Goal: Task Accomplishment & Management: Manage account settings

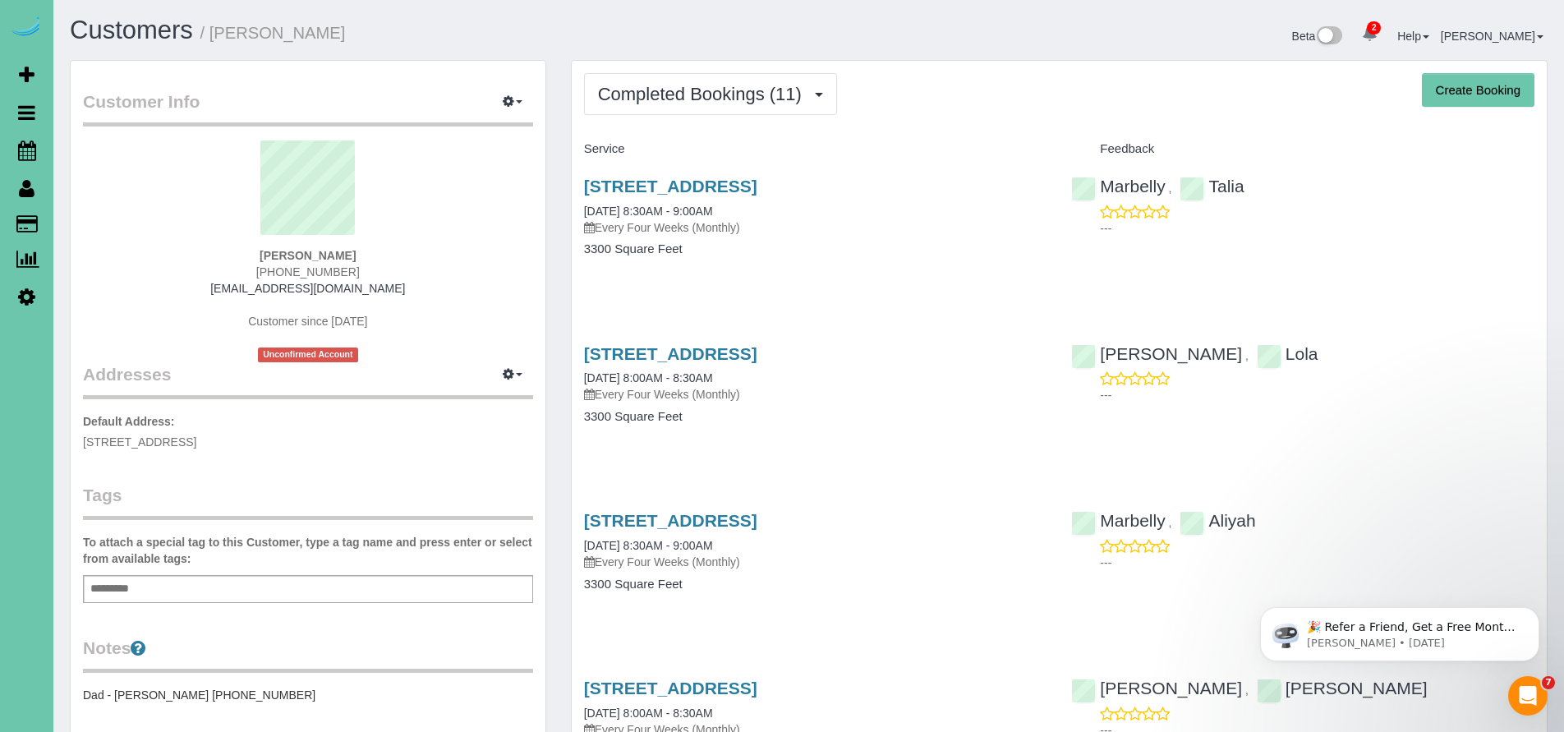
click at [953, 137] on div "Service" at bounding box center [816, 150] width 488 height 28
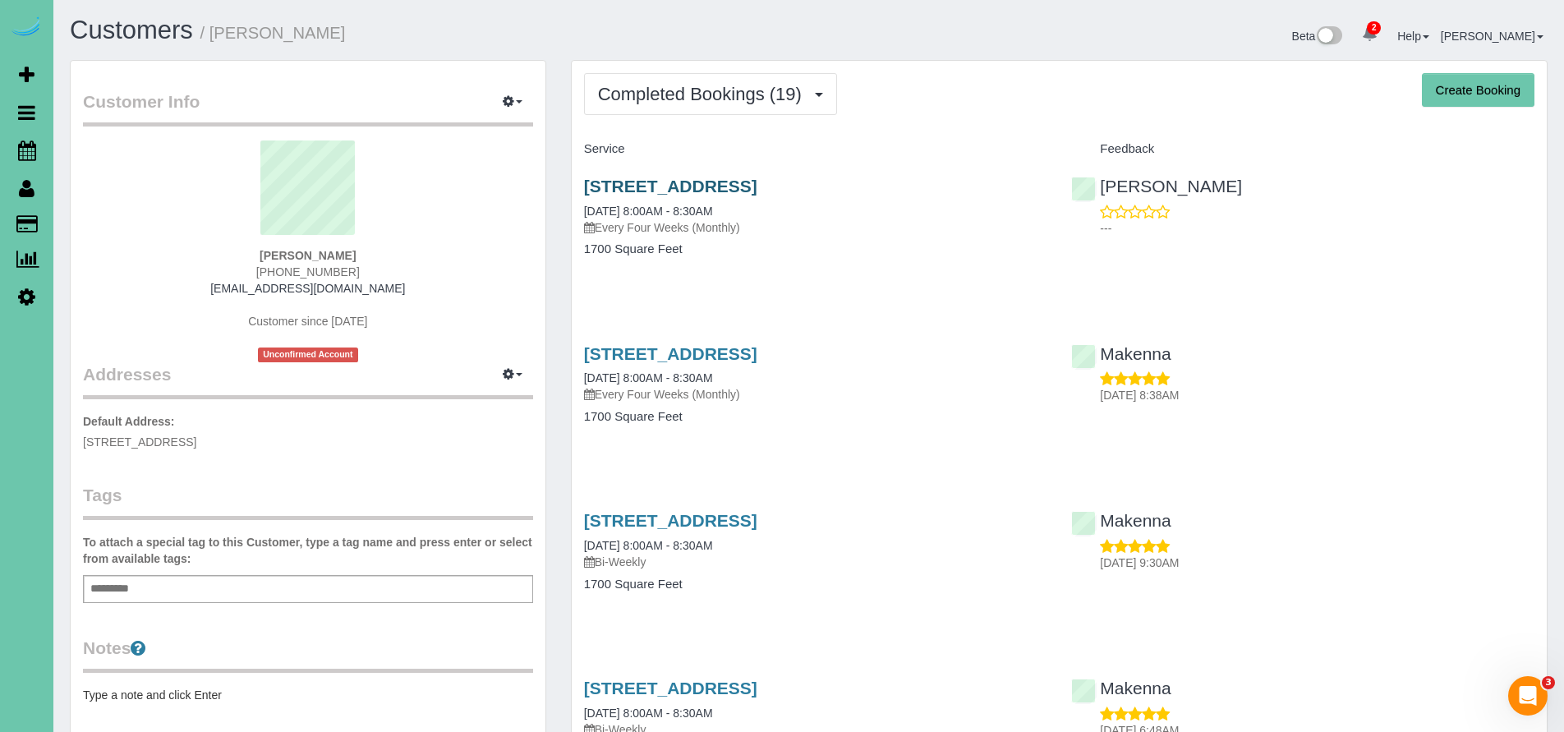
click at [738, 187] on link "4616 N 154th St, Omaha, NE 68116" at bounding box center [670, 186] width 173 height 19
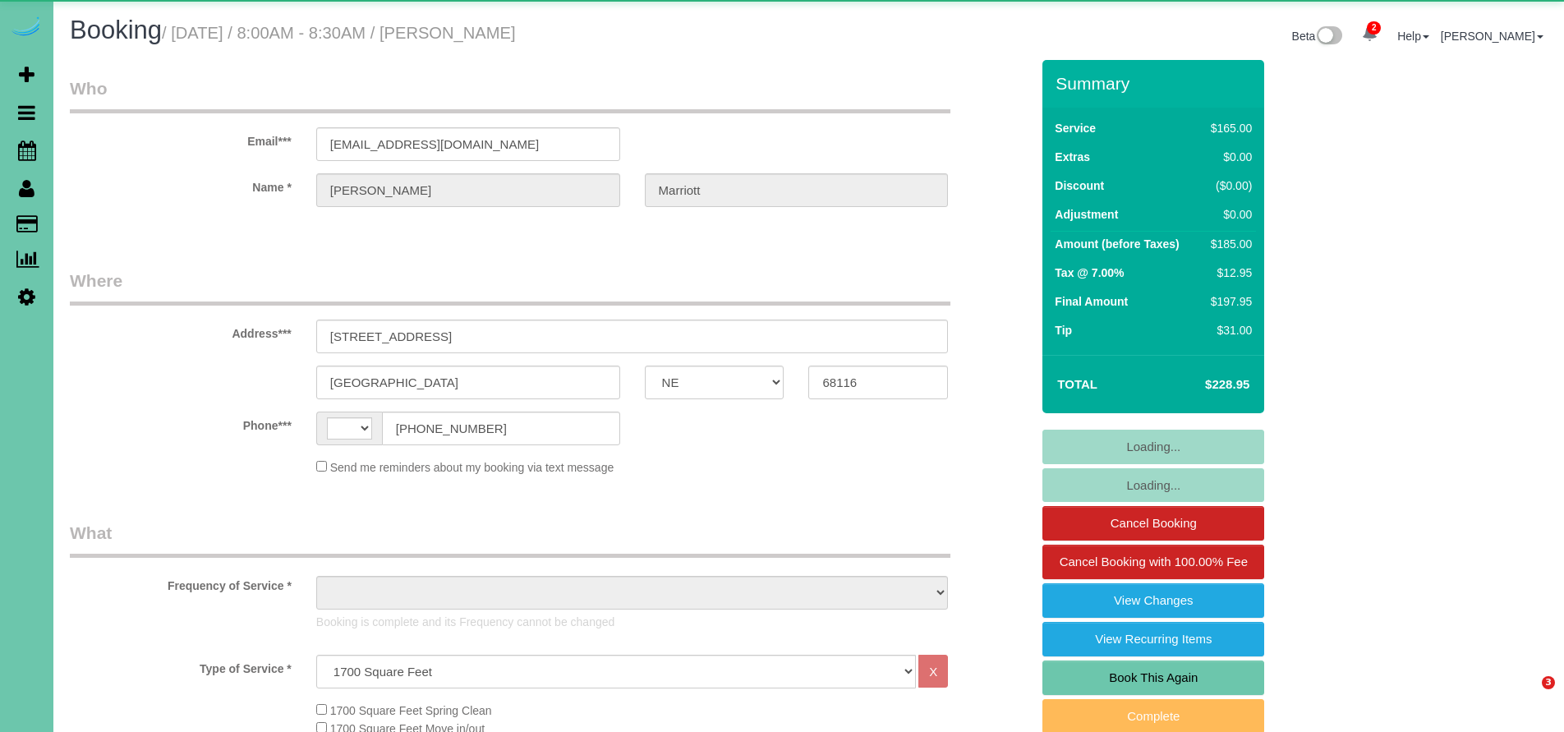
select select "NE"
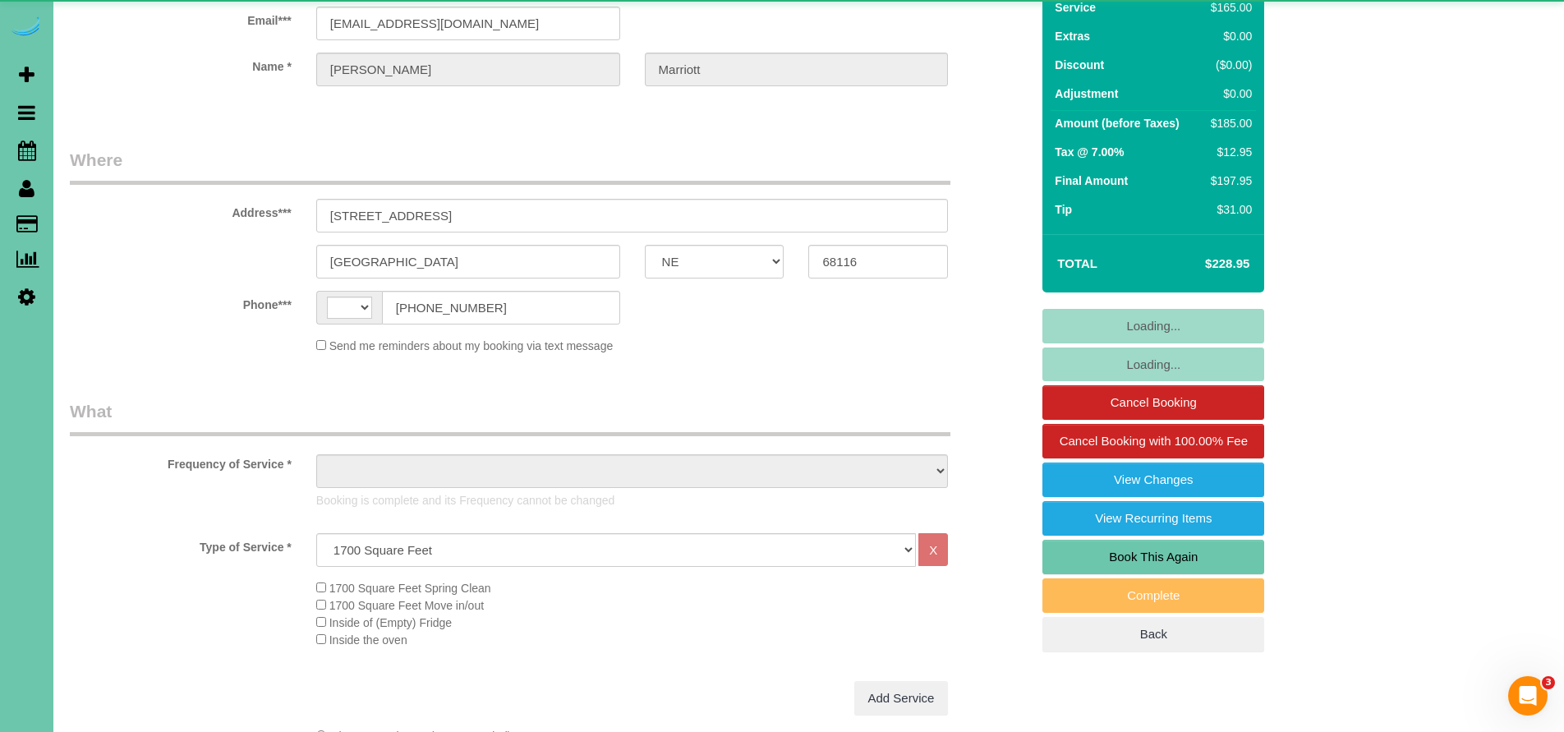
select select "string:US"
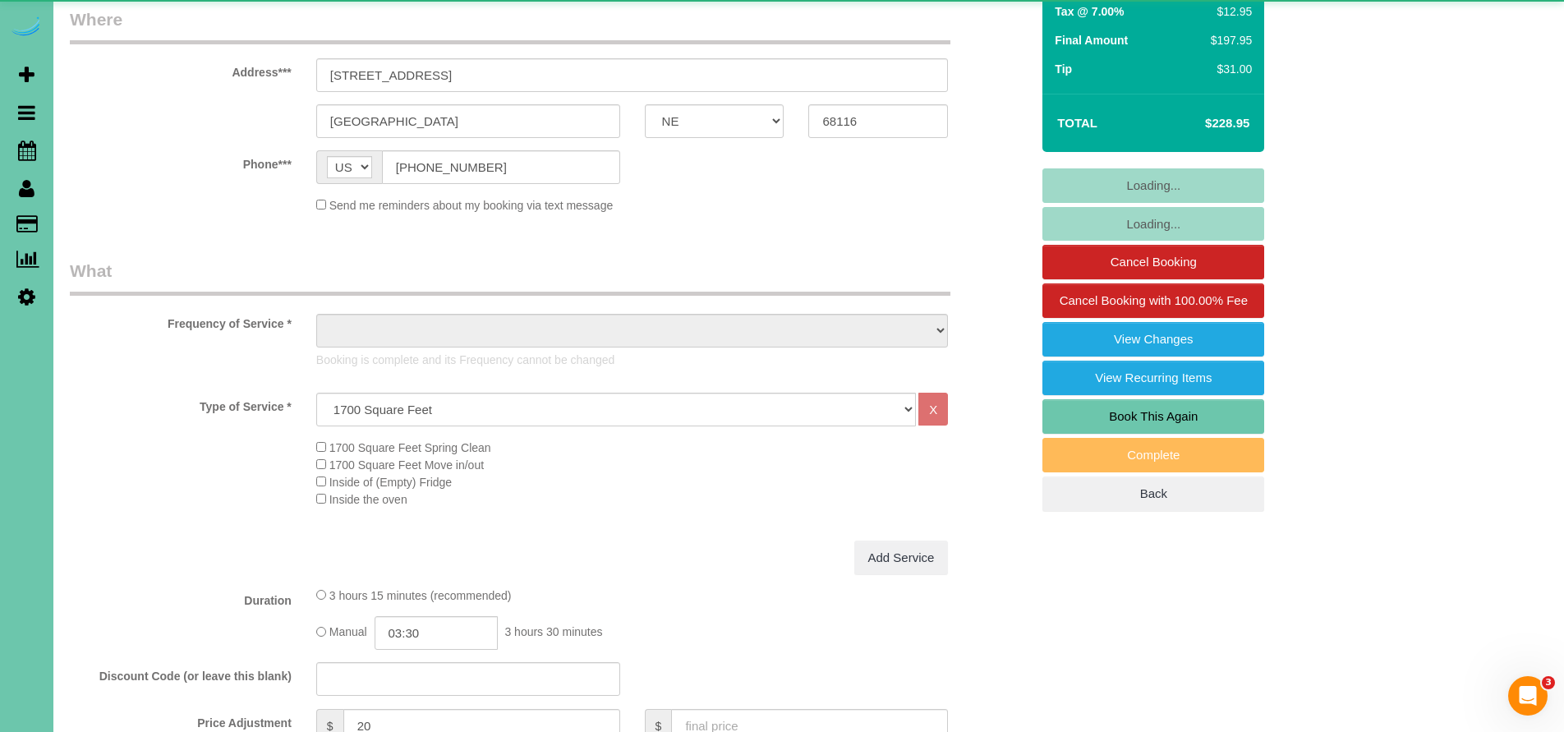
select select "object:752"
select select "string:fspay-ca1e49d4-1beb-4051-857a-2d625a5b54b1"
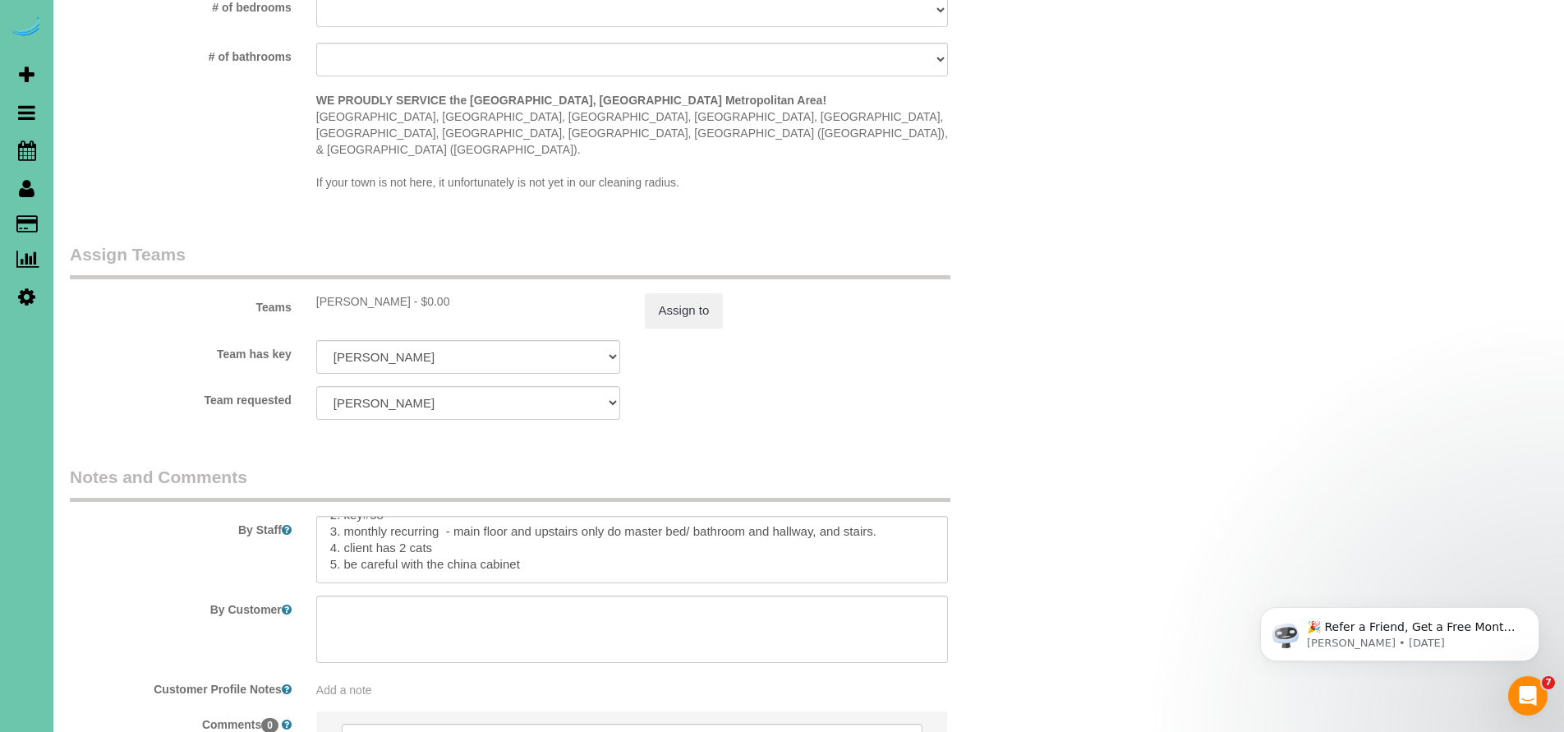
scroll to position [38, 0]
click at [755, 516] on textarea at bounding box center [632, 549] width 633 height 67
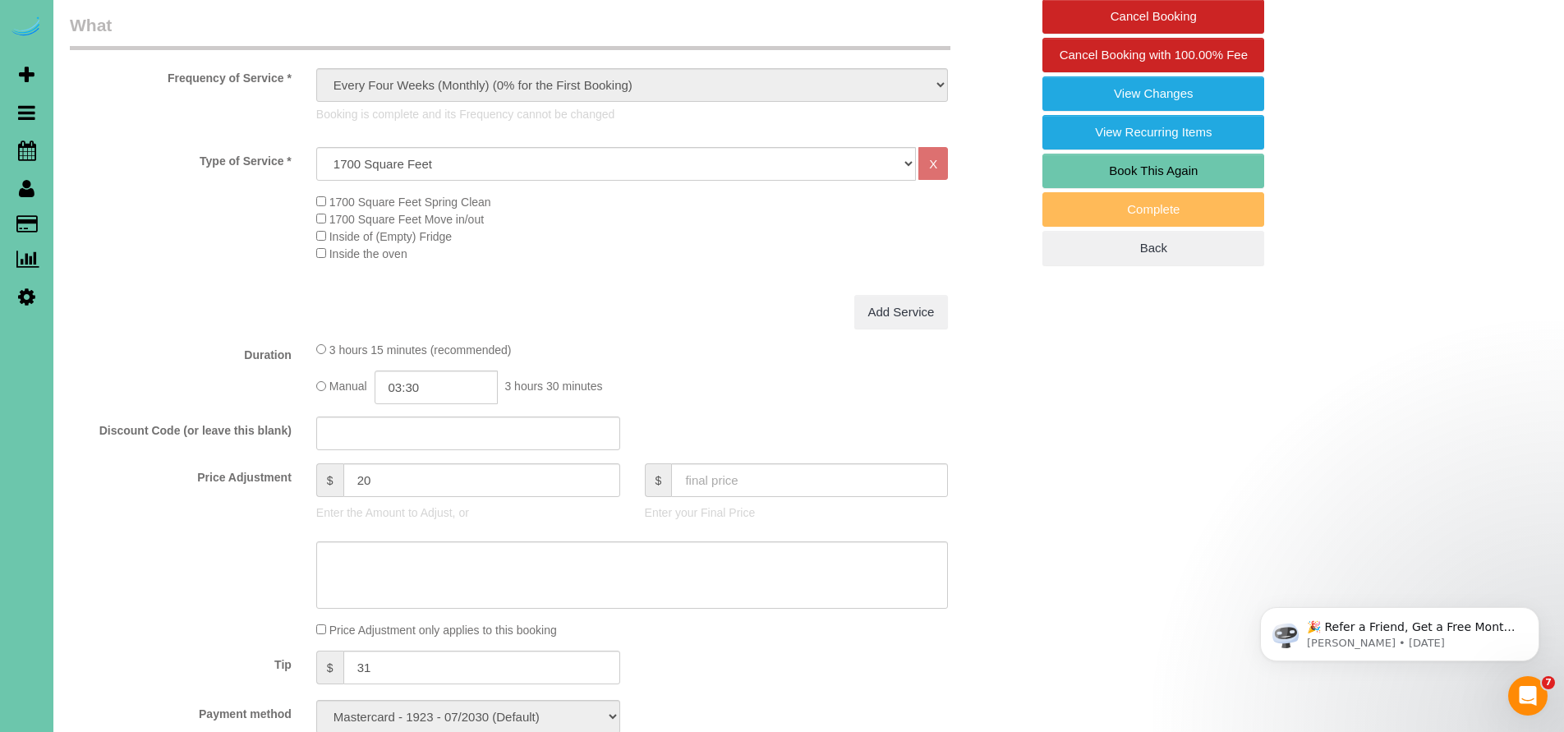
scroll to position [0, 0]
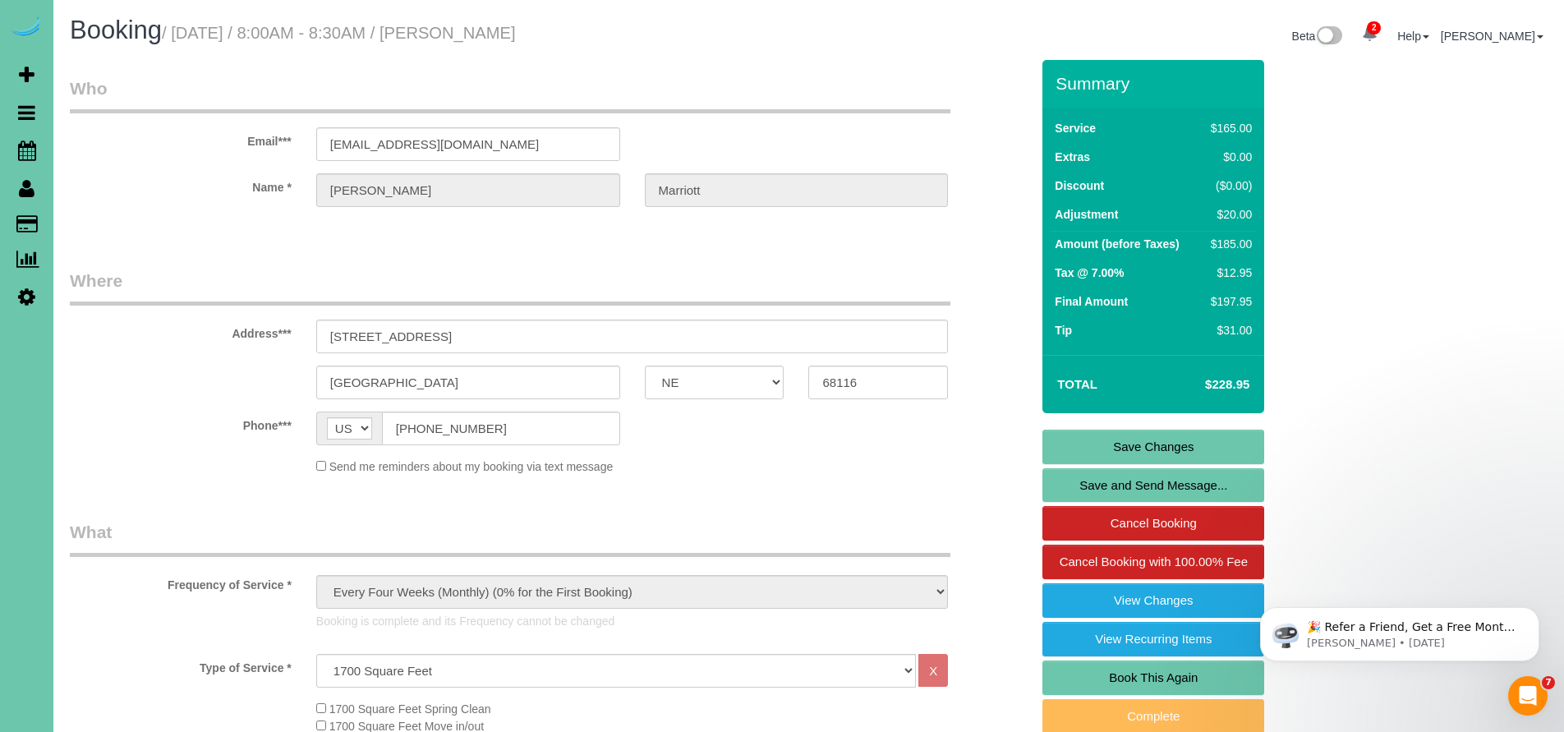
type textarea "1. credit 2. key#58 3. monthly recurring - main floor and upstairs only do mast…"
click at [1193, 452] on link "Save Changes" at bounding box center [1153, 447] width 222 height 35
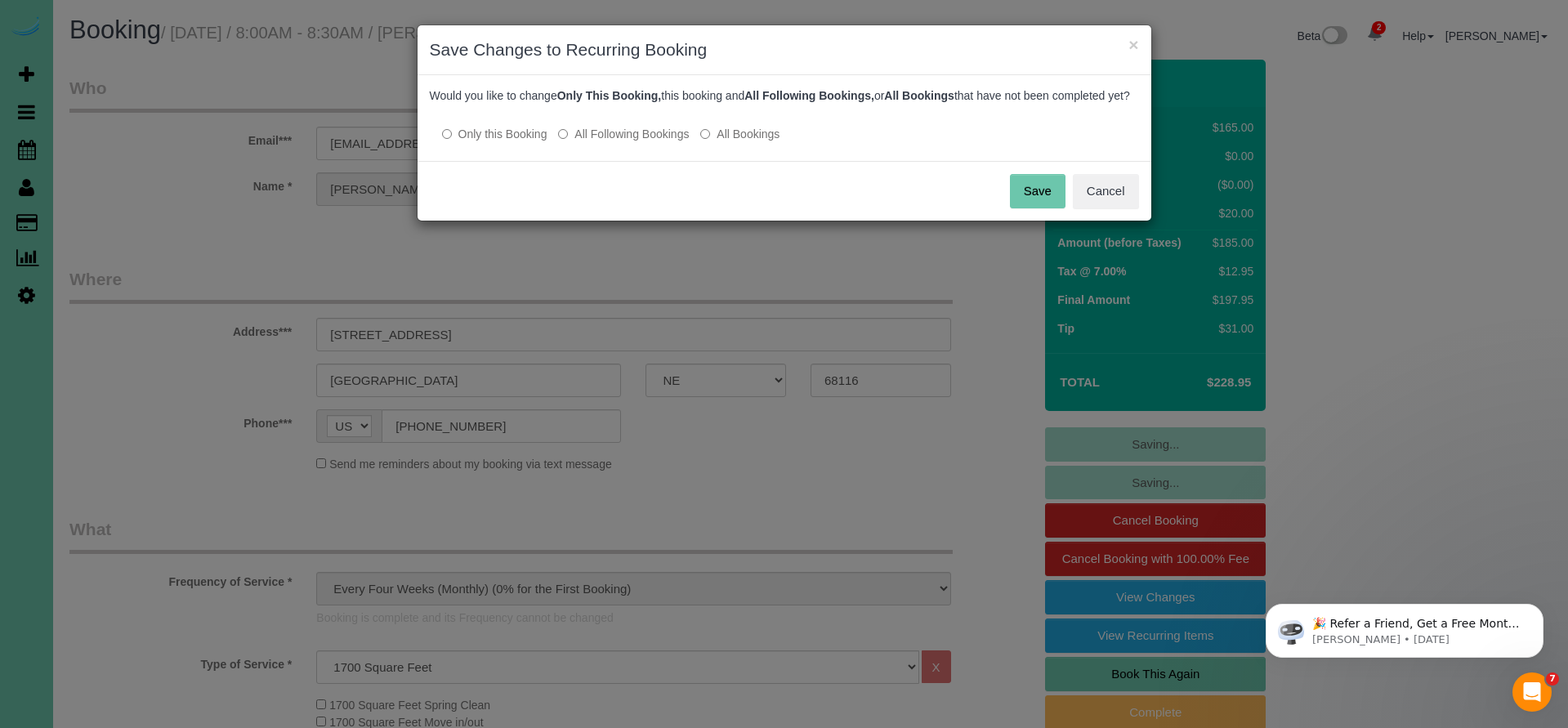
click at [1047, 208] on button "Save" at bounding box center [1038, 191] width 56 height 35
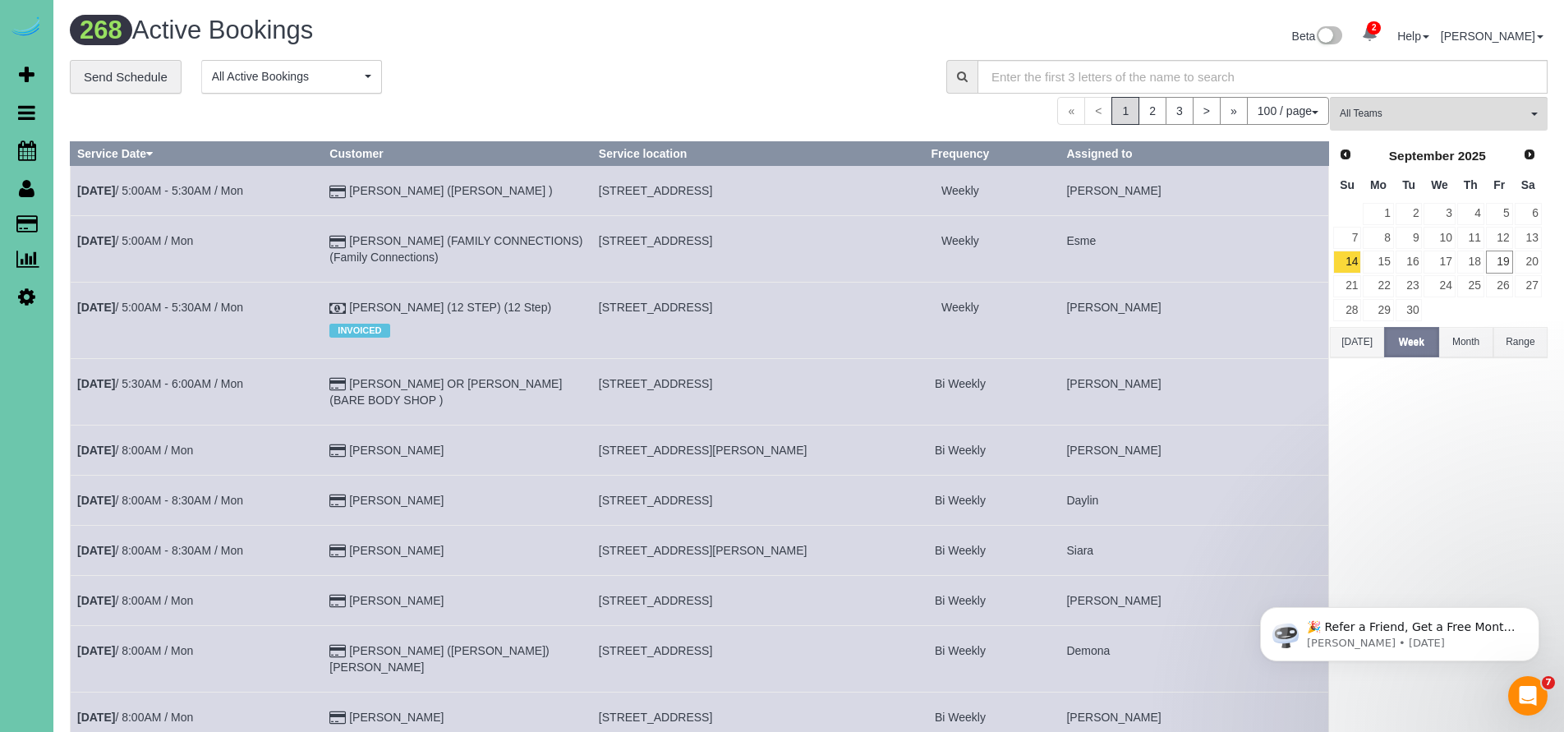
click at [494, 50] on div "268 Active Bookings" at bounding box center [434, 33] width 752 height 35
click at [685, 42] on h1 "268 Active Bookings" at bounding box center [433, 30] width 727 height 28
click at [26, 196] on icon at bounding box center [27, 188] width 16 height 20
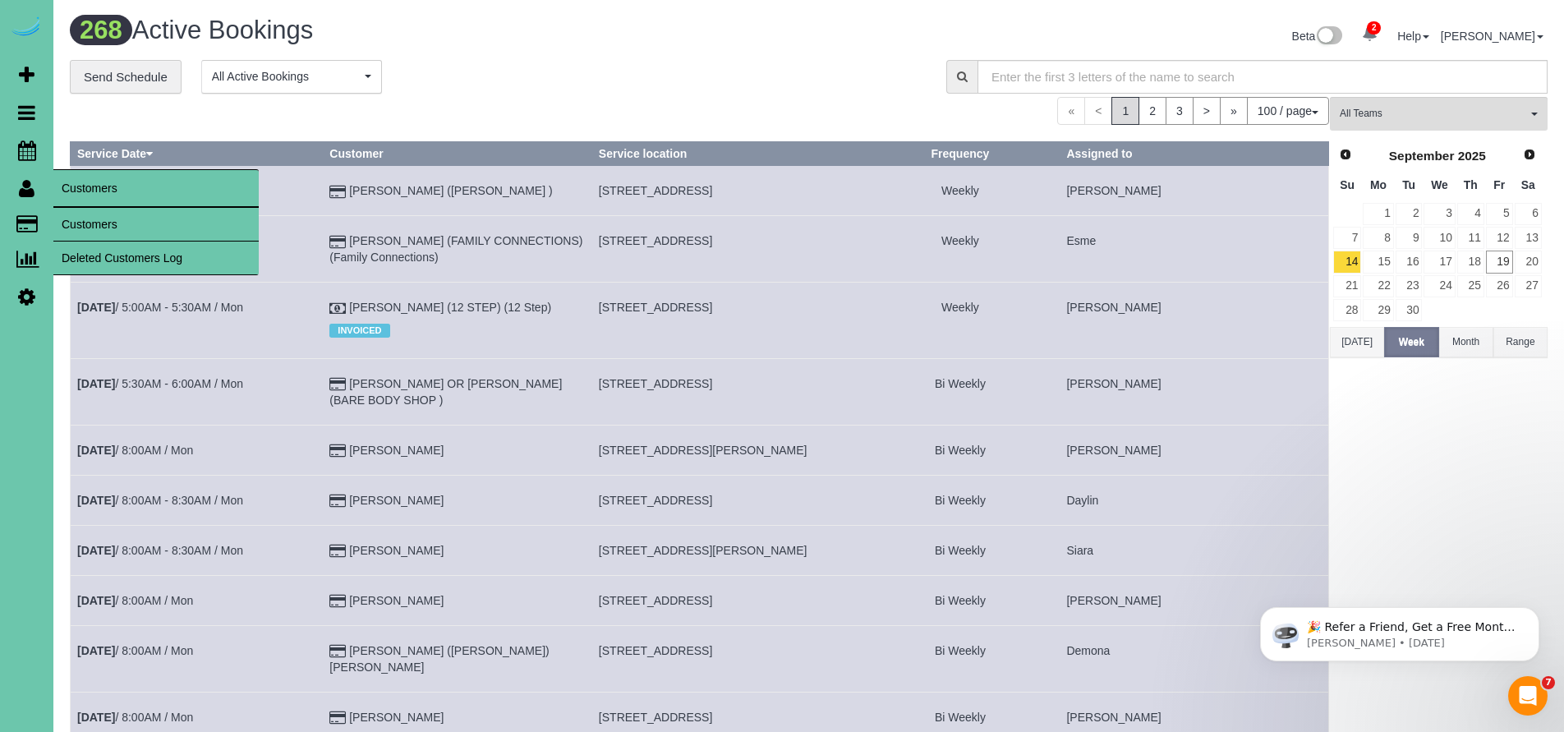
click at [113, 219] on link "Customers" at bounding box center [155, 224] width 205 height 33
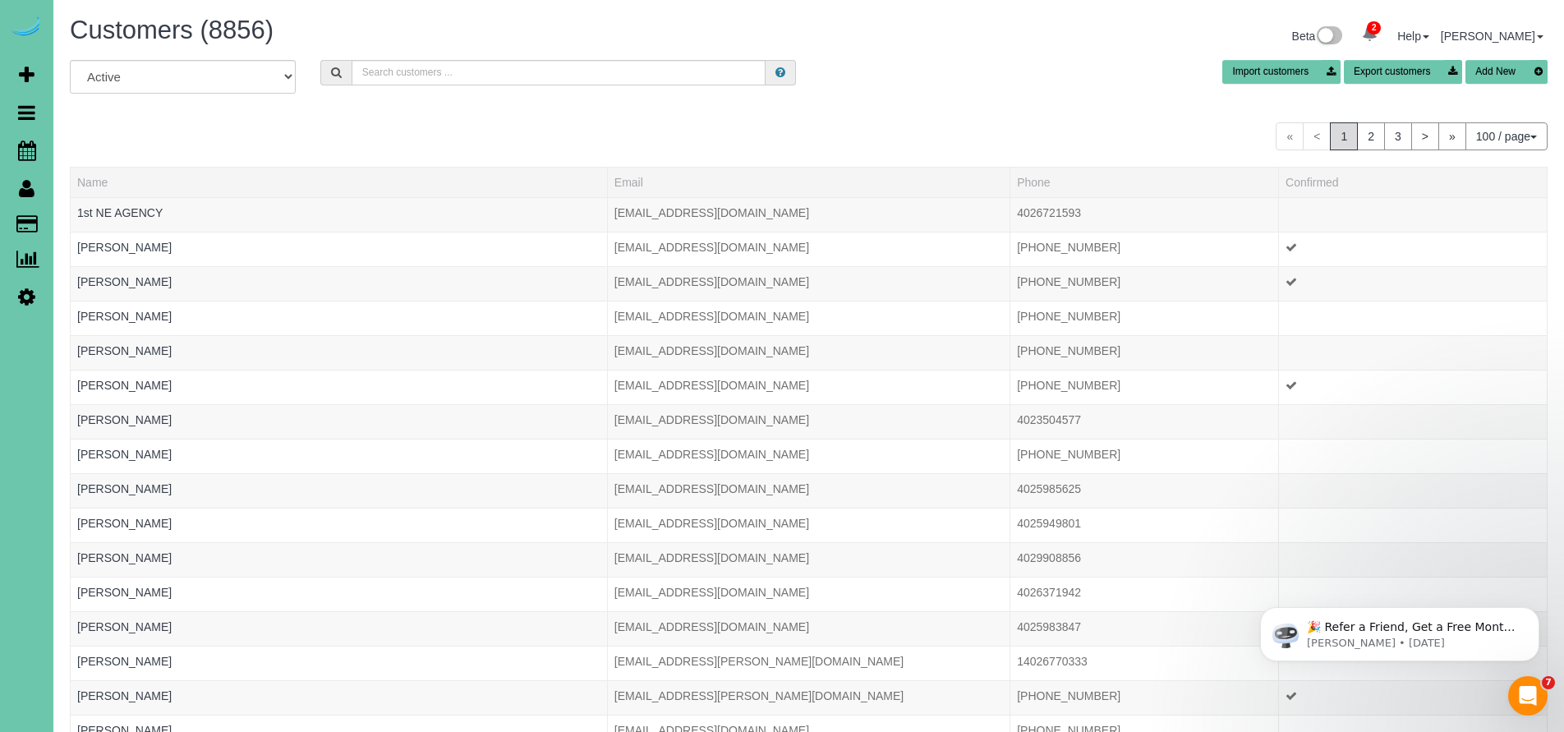
click at [30, 192] on icon at bounding box center [27, 188] width 16 height 20
click at [93, 150] on span "Scheduler" at bounding box center [155, 150] width 205 height 38
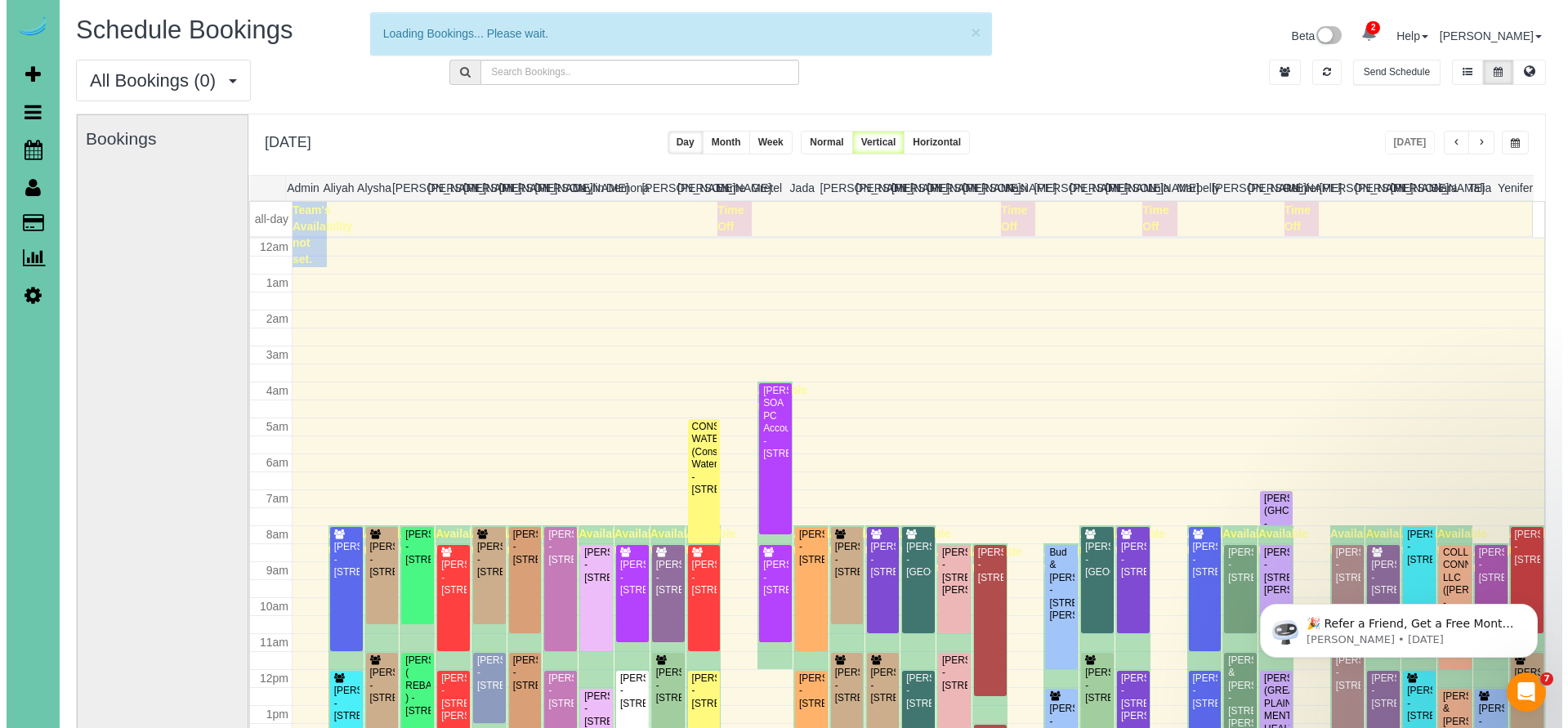
scroll to position [216, 0]
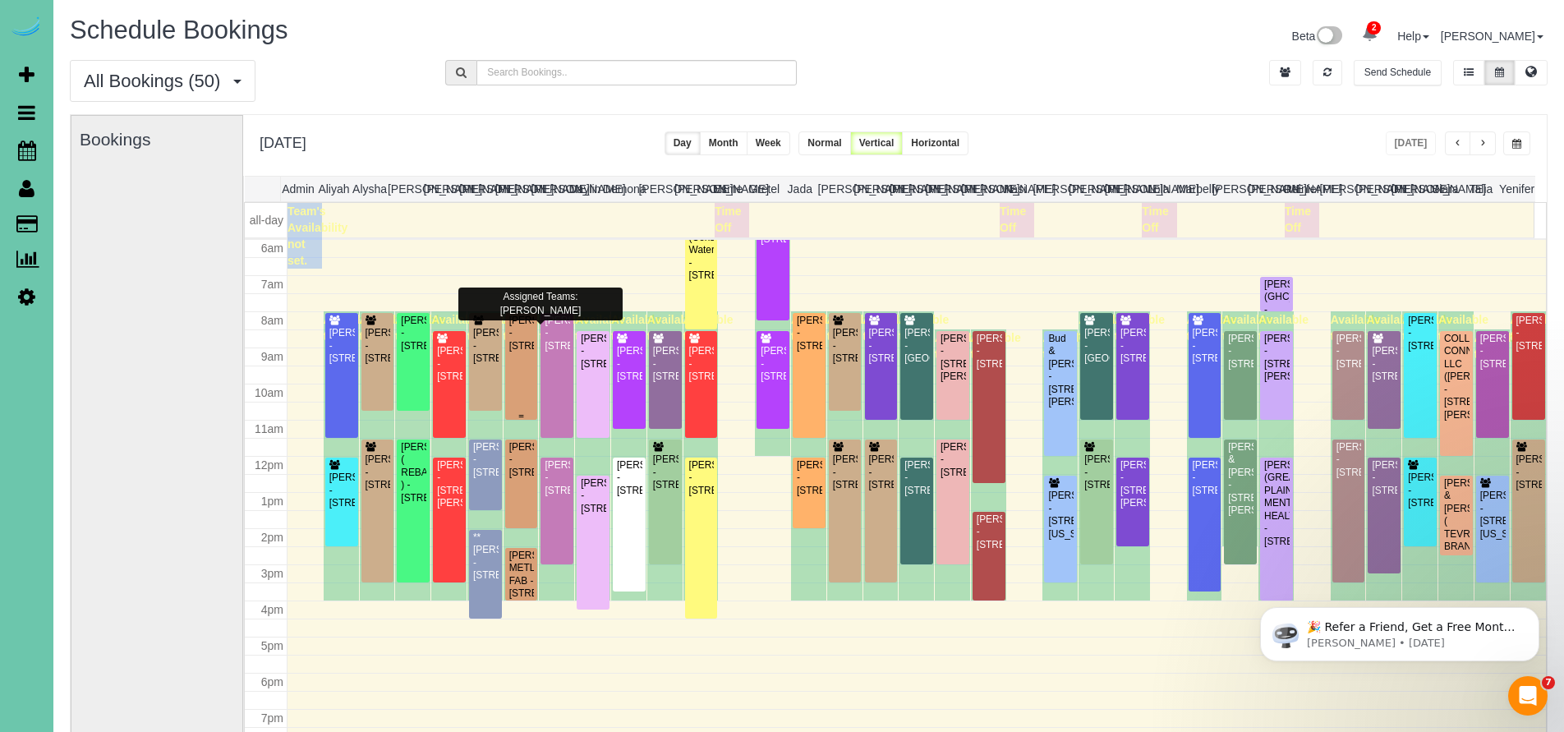
click at [513, 352] on div "Shawn McCardle - 6510 N 149th Street, Omaha, NE 68116" at bounding box center [522, 334] width 26 height 38
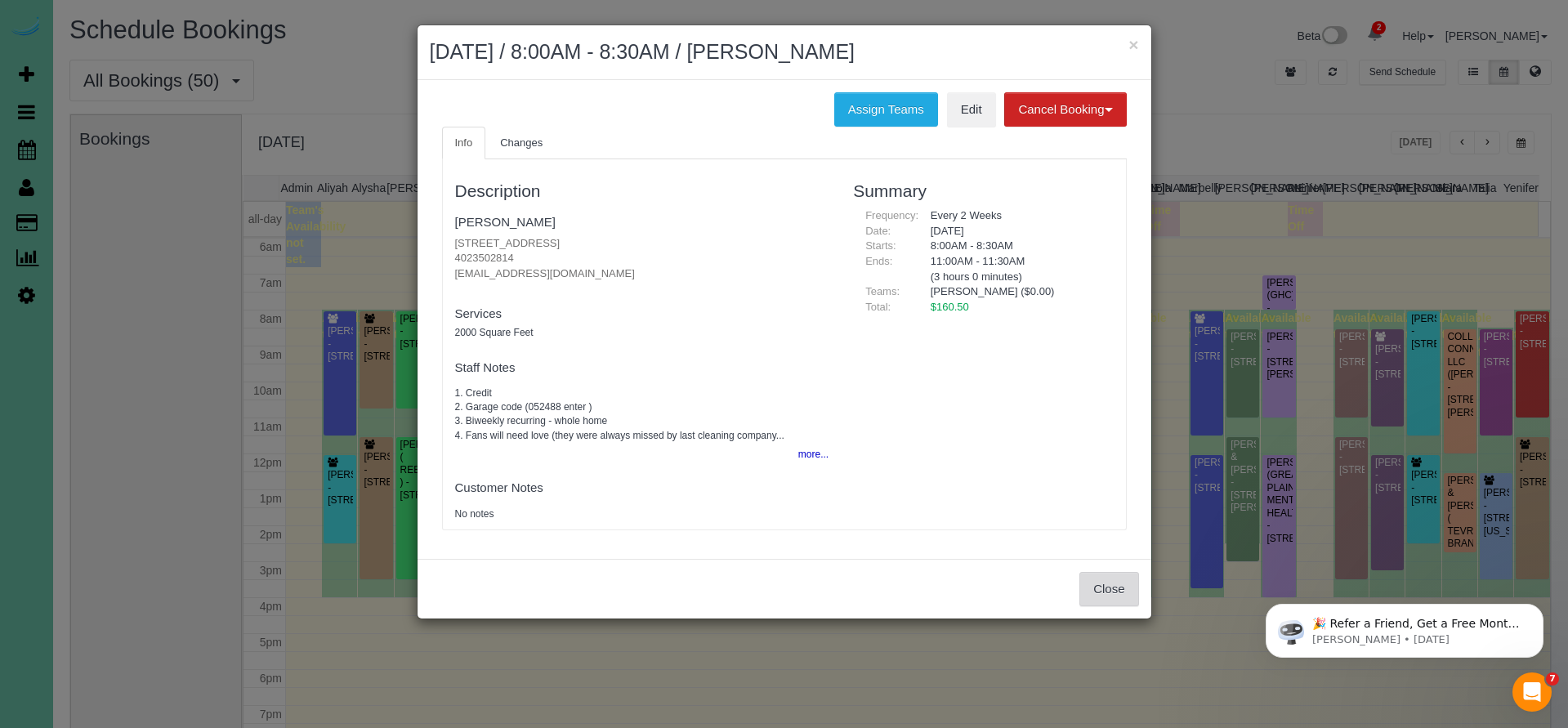
click at [1131, 575] on button "Close" at bounding box center [1108, 589] width 59 height 35
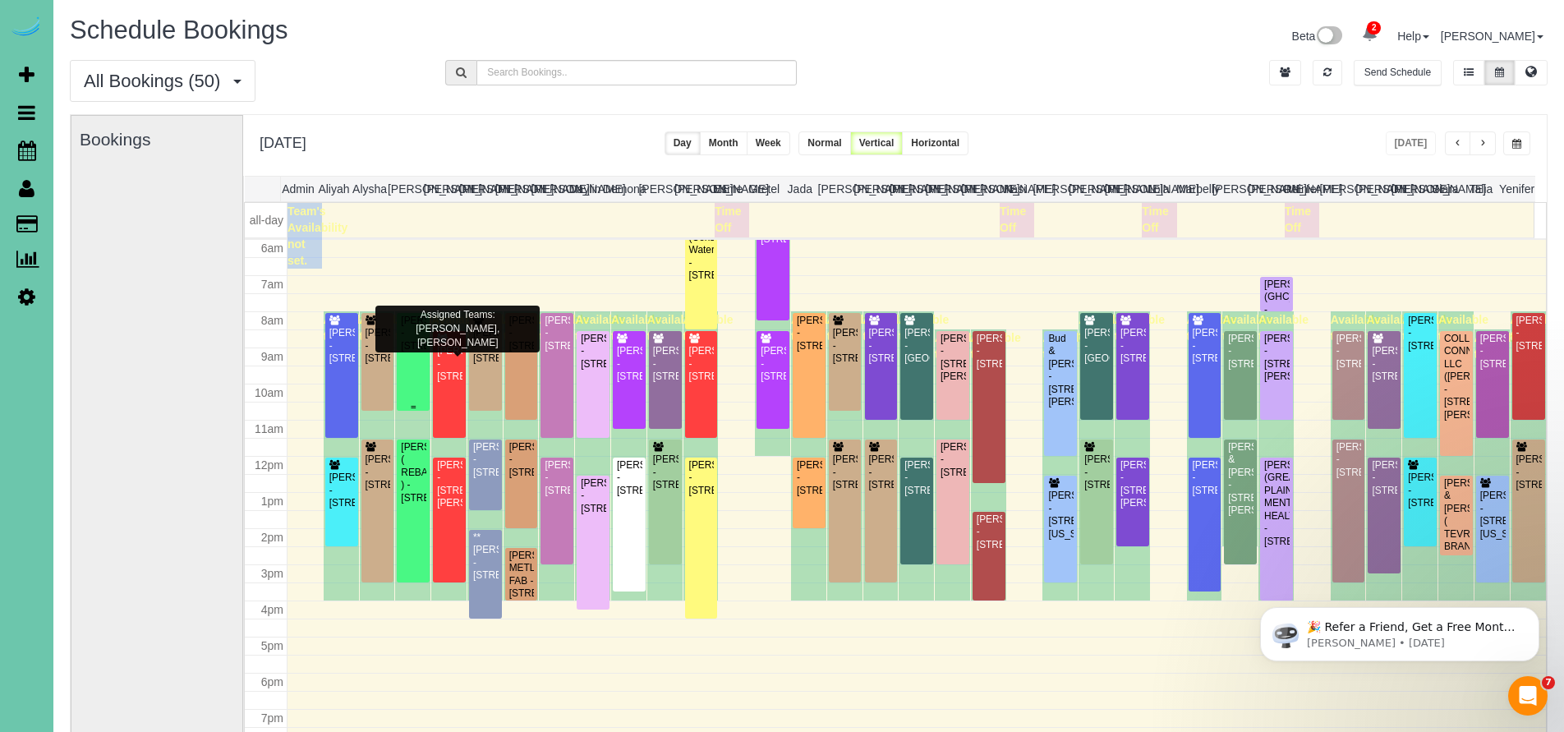
click at [413, 352] on div "Vanessa Rising - 2635 N 125th Cir, Omaha, NE 68164" at bounding box center [413, 334] width 26 height 38
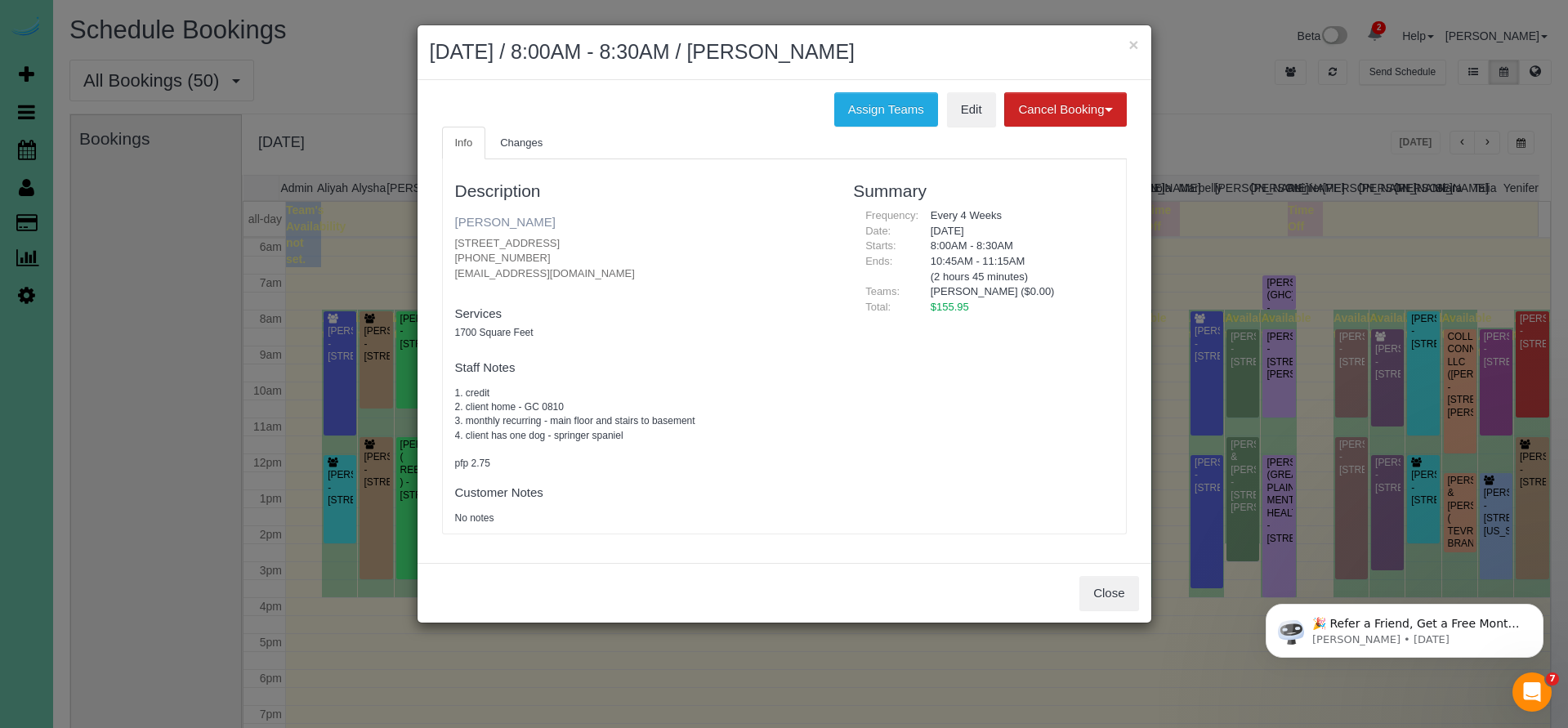
click at [497, 221] on link "Vanessa Rising" at bounding box center [505, 222] width 100 height 14
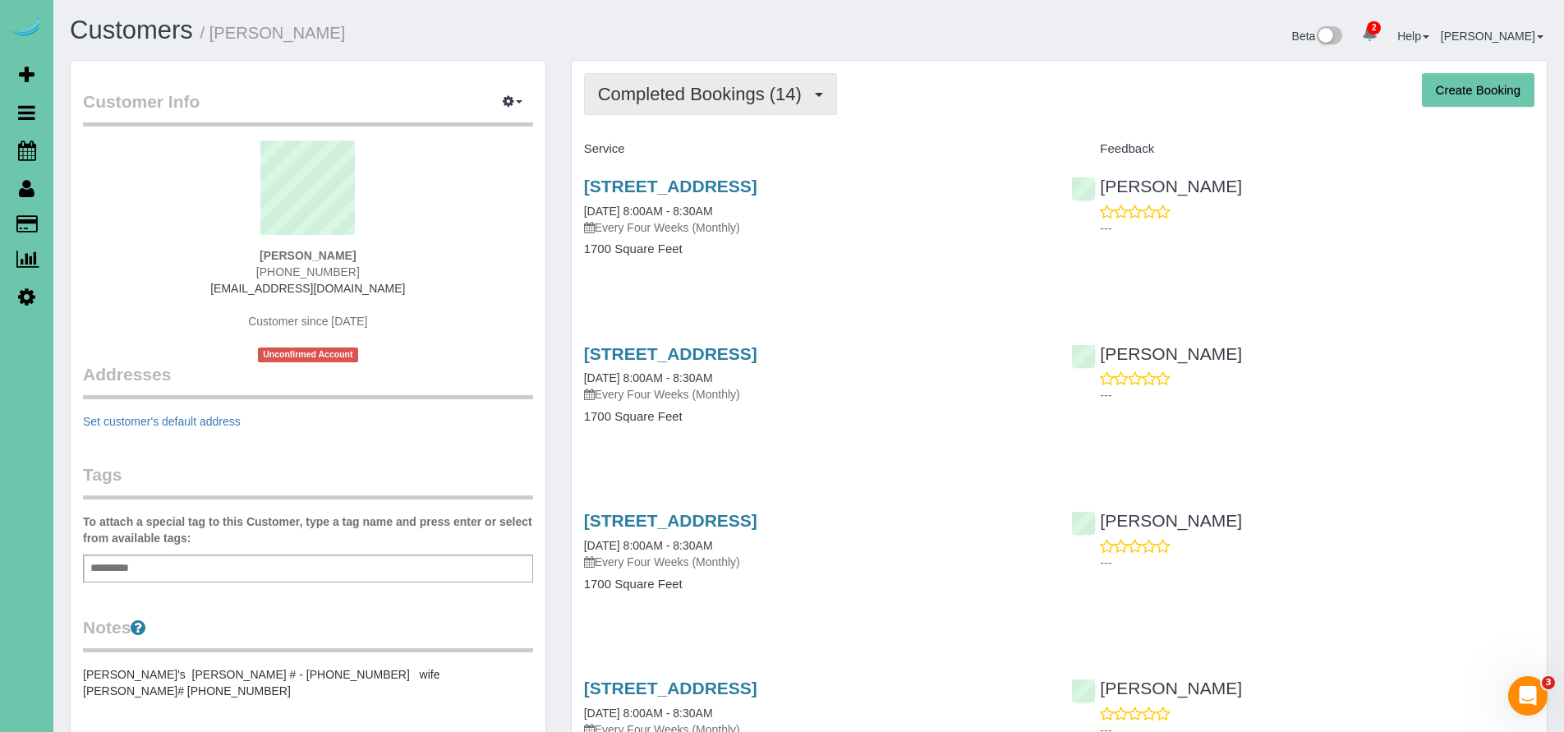
click at [690, 104] on span "Completed Bookings (14)" at bounding box center [704, 94] width 212 height 21
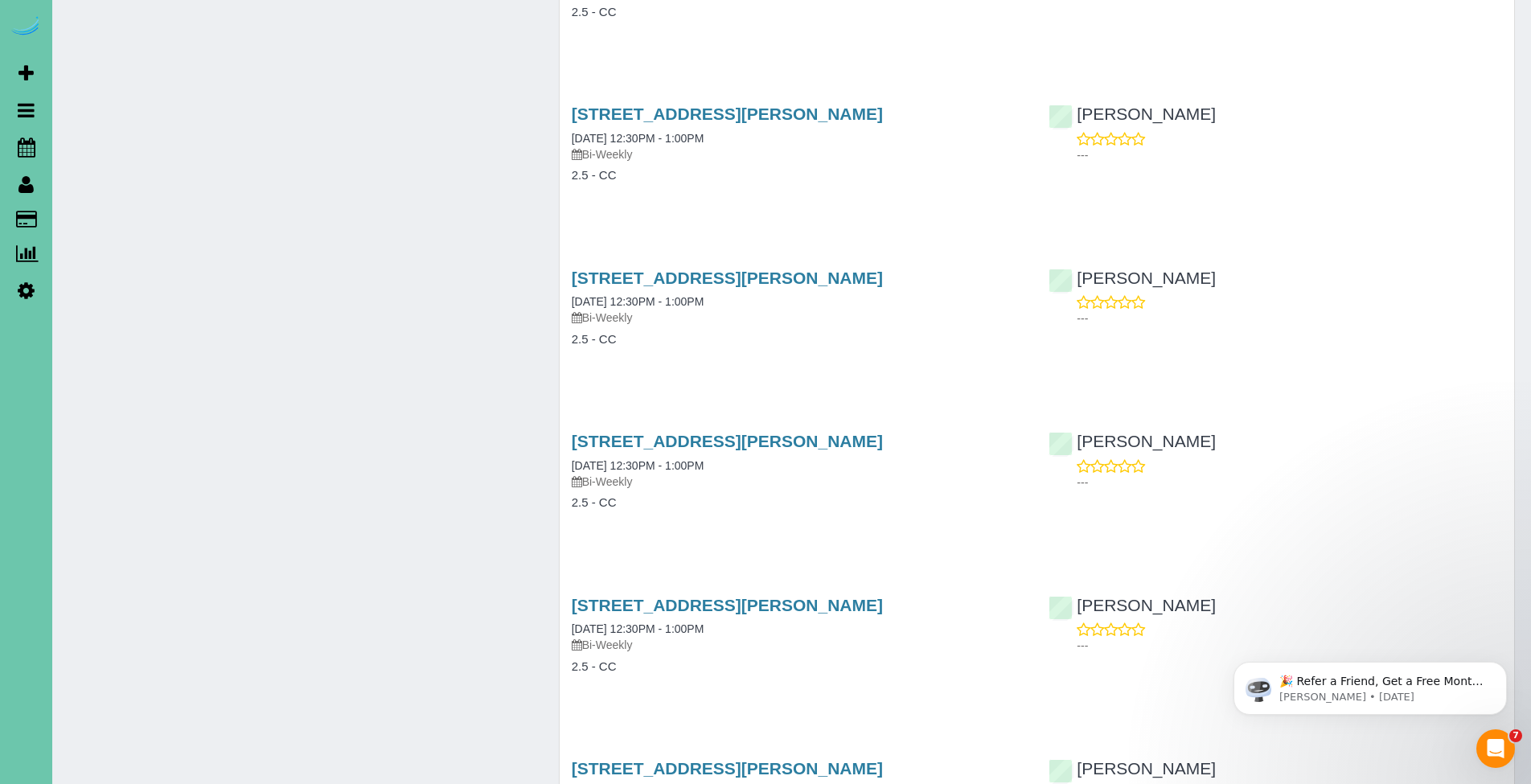
scroll to position [4219, 0]
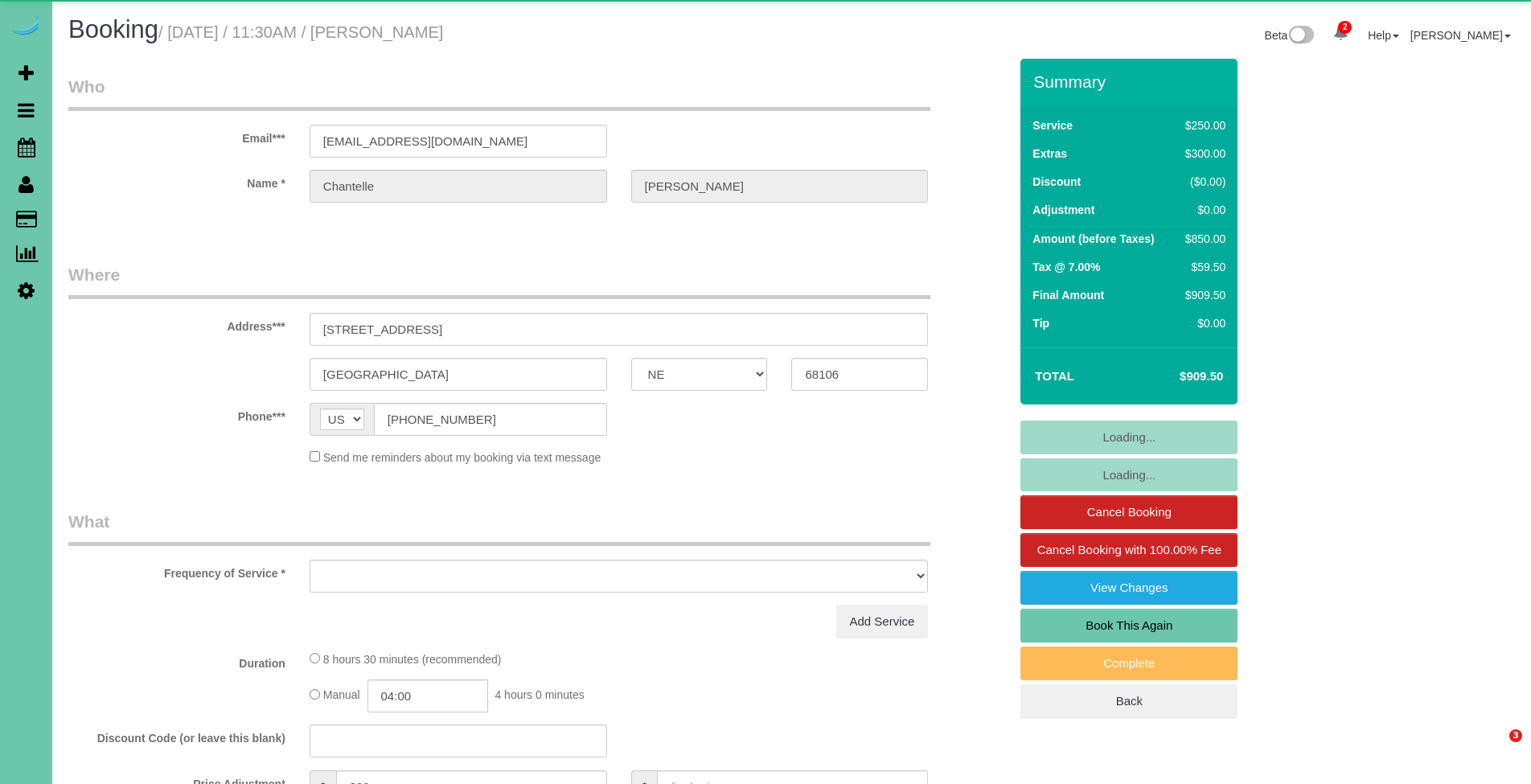
select select "NE"
select select "object:684"
select select "string:fspay-8c67c758-6d20-4455-b5df-6140573be29f"
select select "number:37"
select select "number:42"
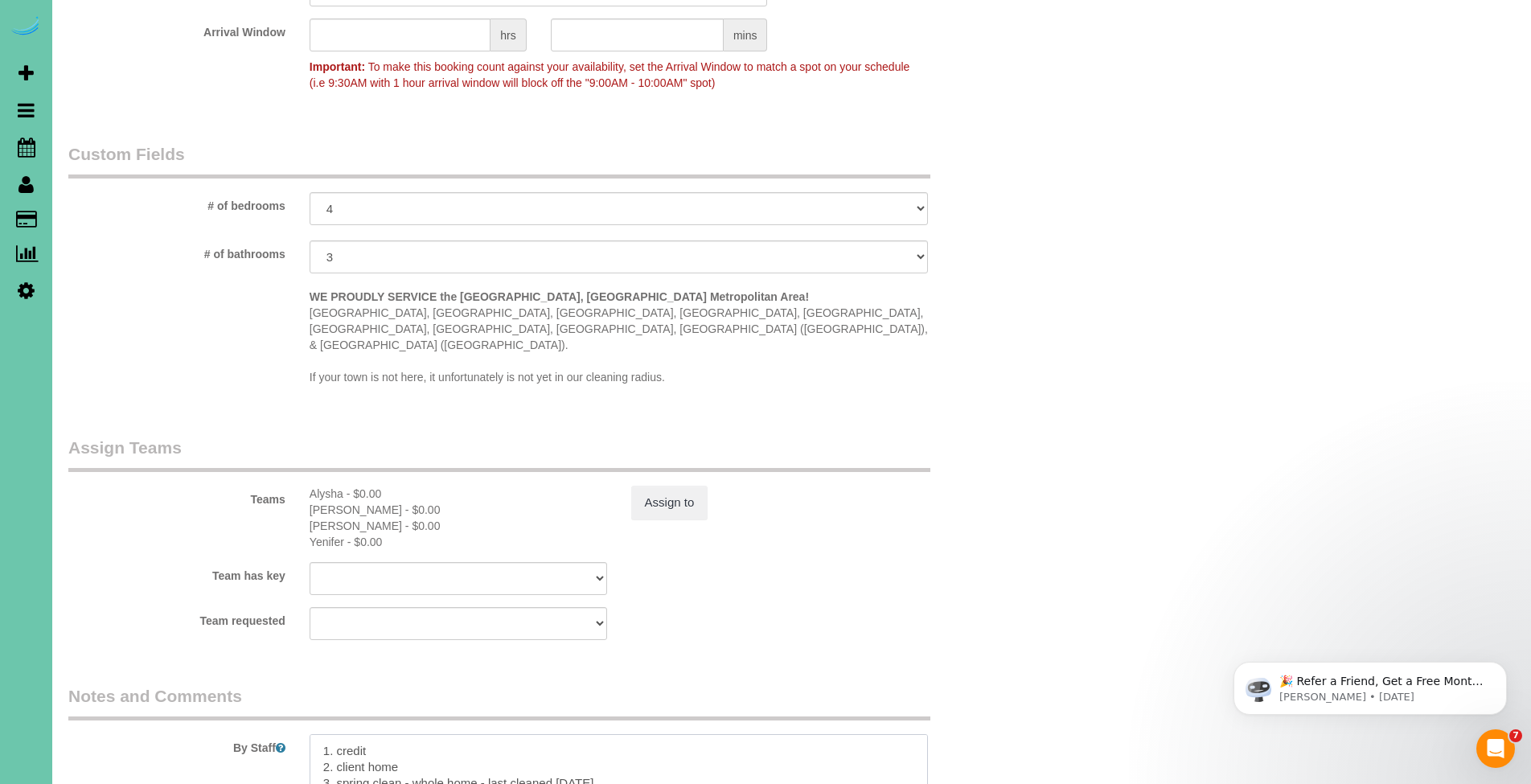
click at [603, 743] on textarea at bounding box center [619, 766] width 620 height 66
click at [717, 601] on fieldset "Assign Teams Teams Alysha - $0.00 Jaelyn - $0.00 Jenna - $0.00 Yenifer - $0.00 …" at bounding box center [538, 543] width 940 height 216
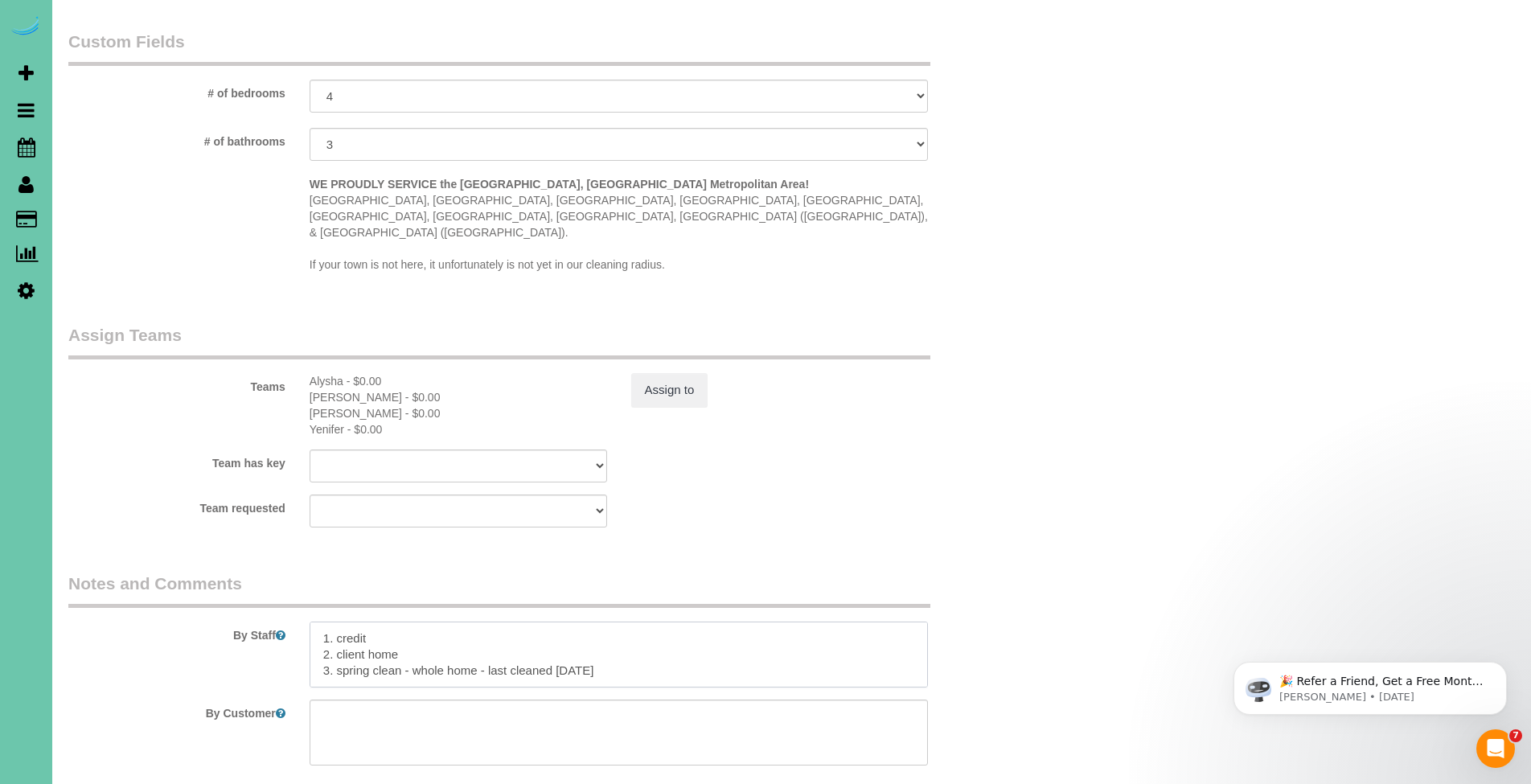
click at [559, 628] on textarea at bounding box center [619, 654] width 620 height 66
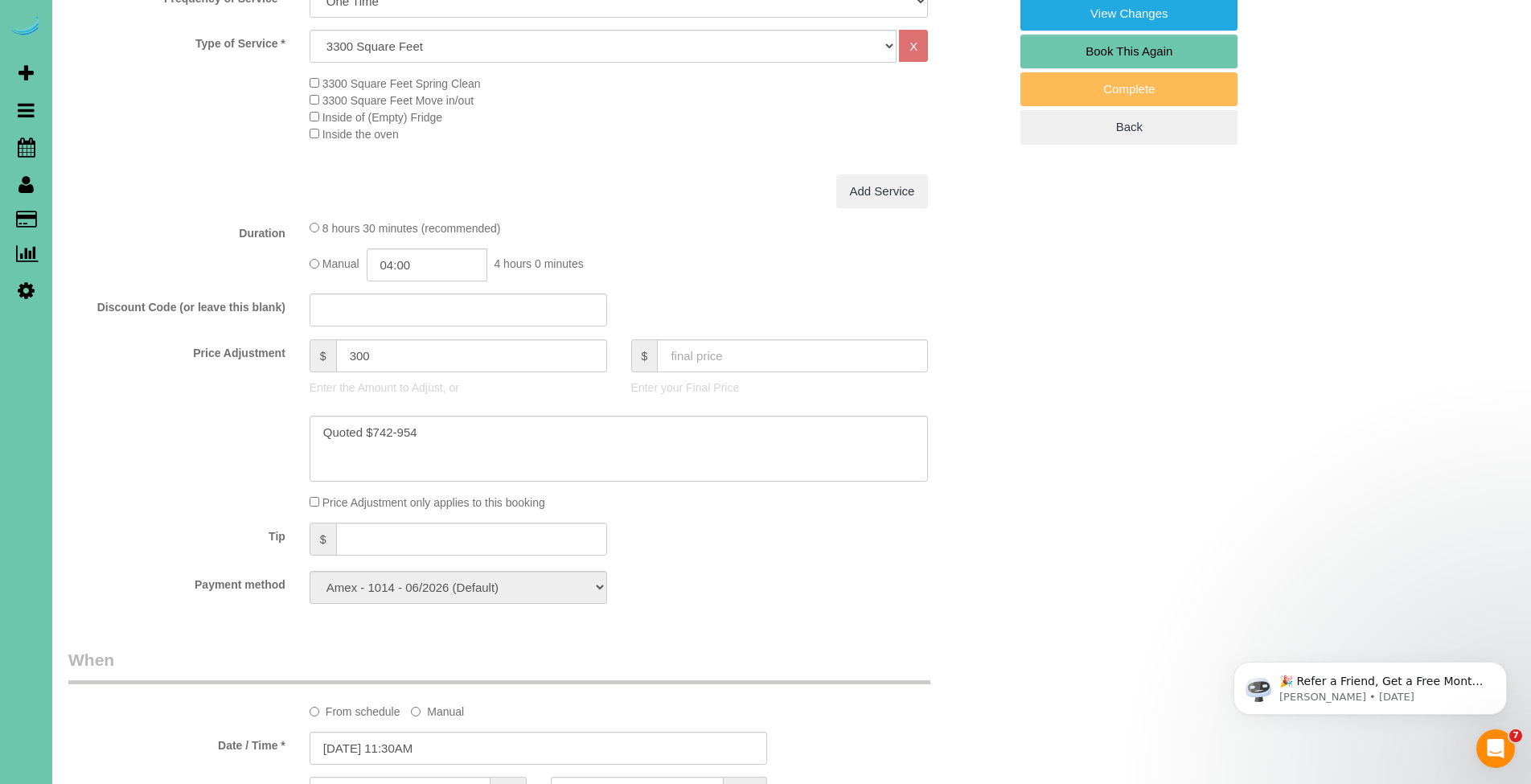
scroll to position [8, 0]
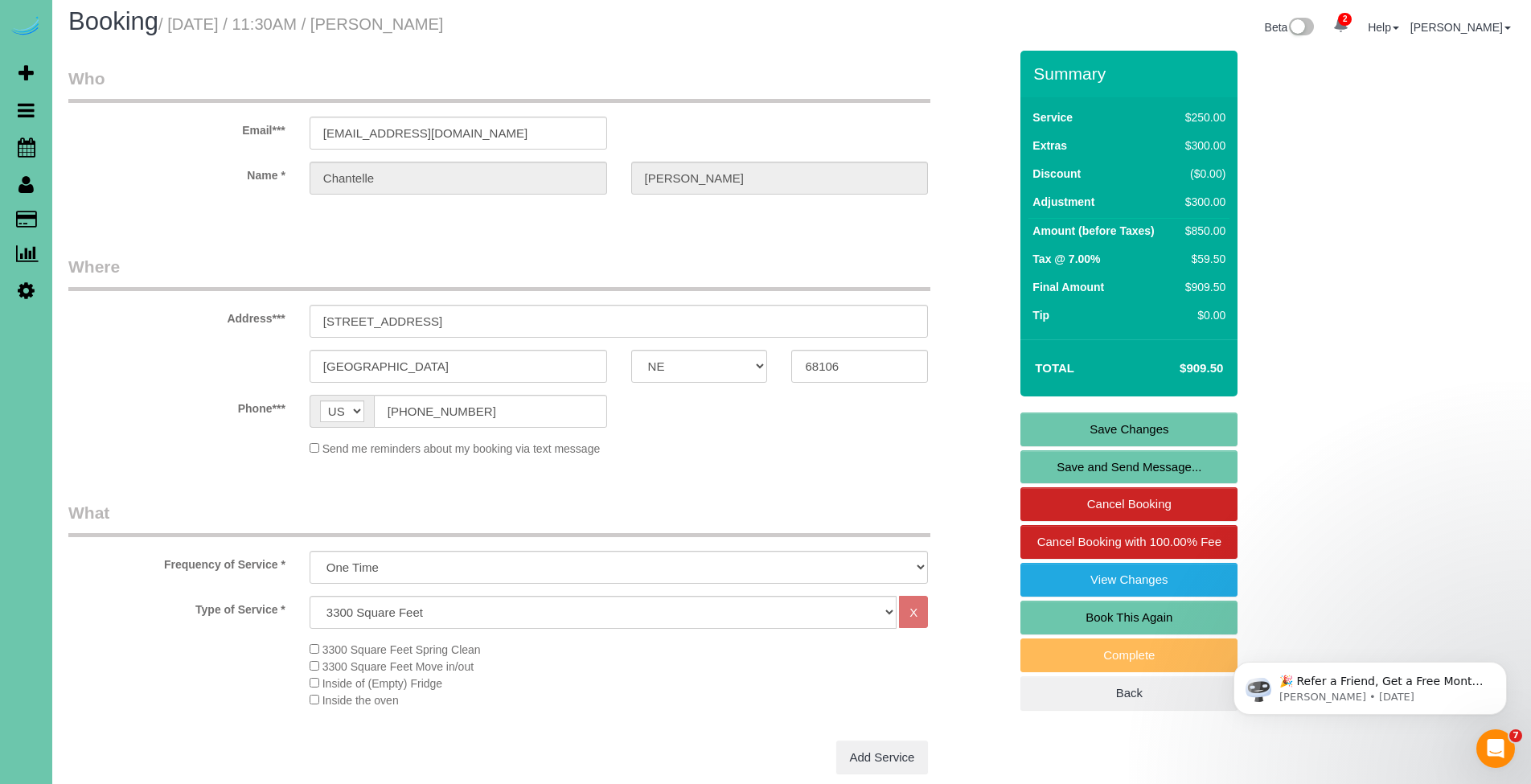
type textarea "1. credit 2. client home 3. spring clean - whole home - last cleaned a year ago…"
click at [1137, 435] on link "Save Changes" at bounding box center [1129, 429] width 217 height 34
